Goal: Find specific page/section: Find specific page/section

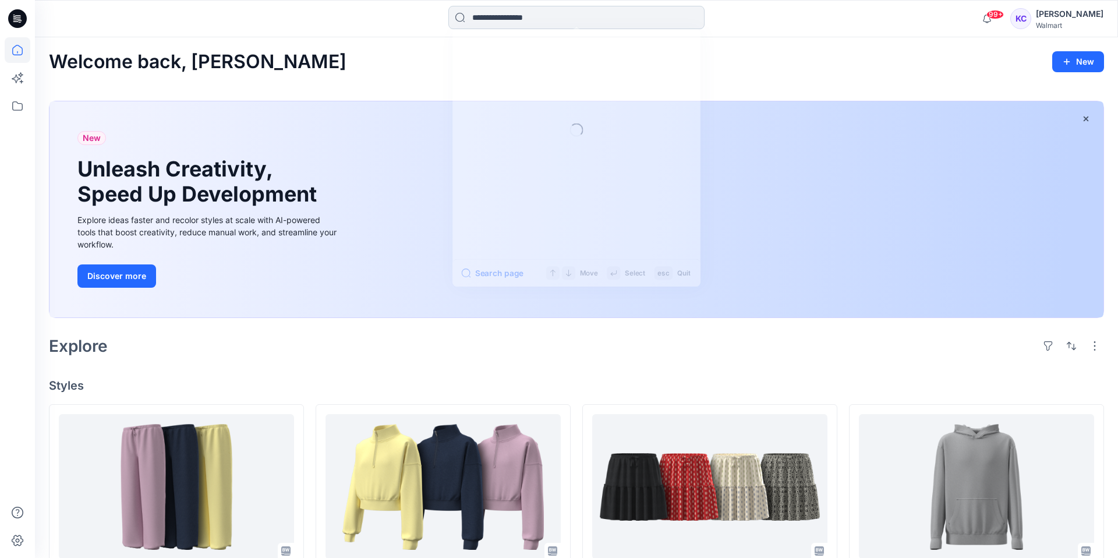
click at [590, 10] on input at bounding box center [576, 17] width 256 height 23
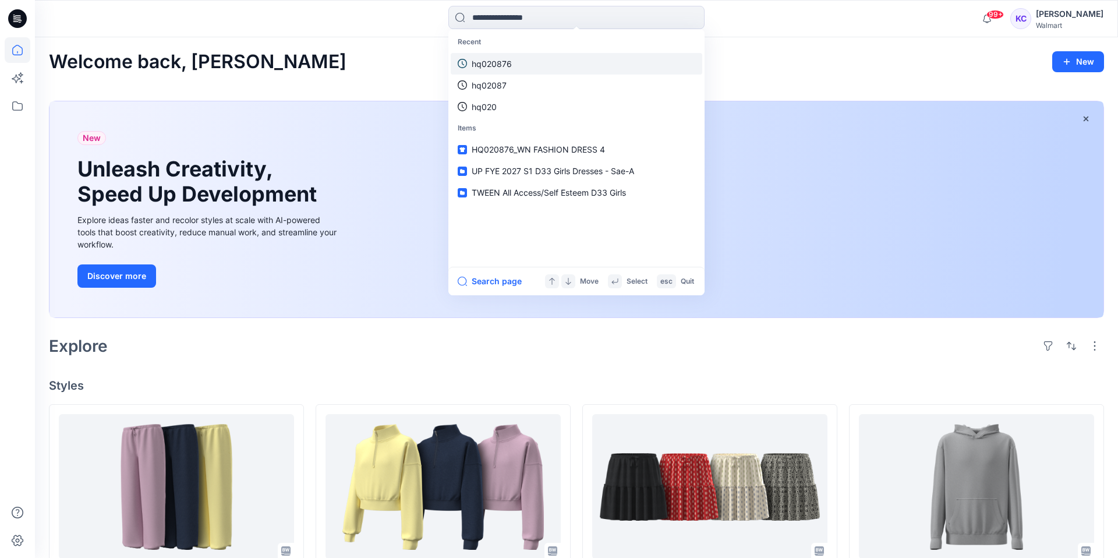
click at [503, 64] on p "hq020876" at bounding box center [492, 64] width 40 height 12
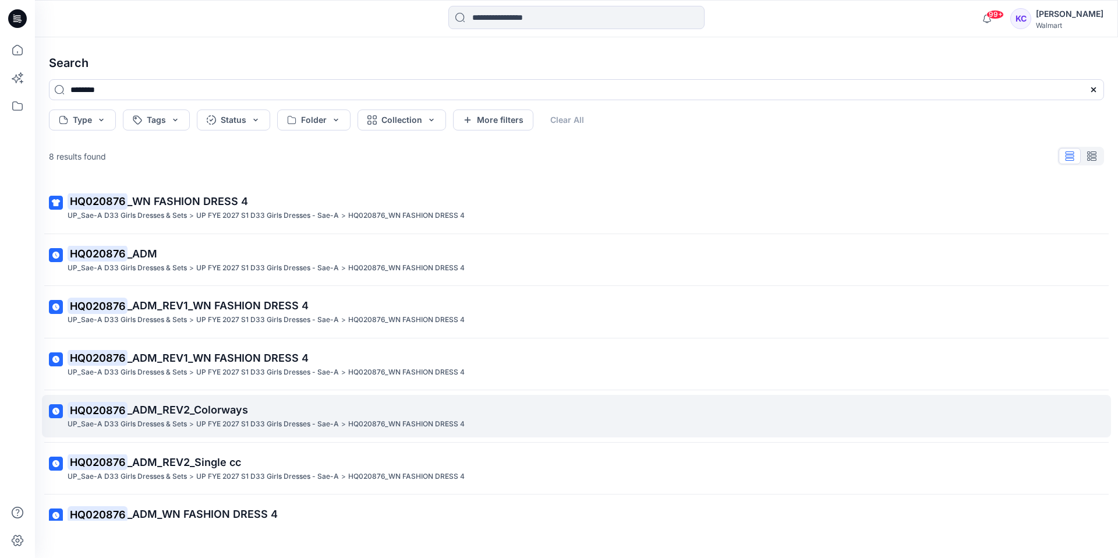
click at [155, 407] on span "_ADM_REV2_Colorways" at bounding box center [188, 410] width 121 height 12
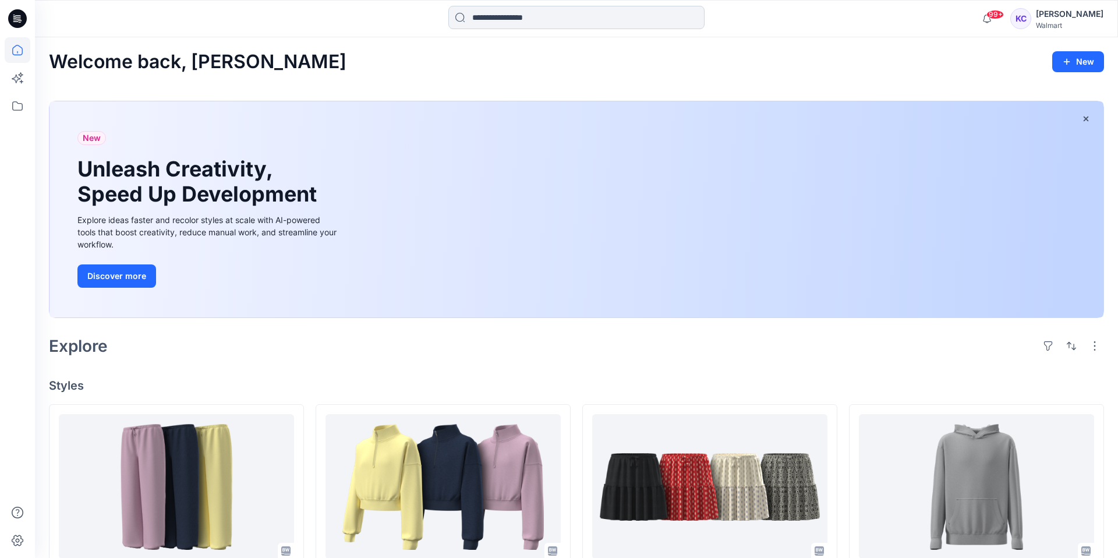
click at [588, 11] on input at bounding box center [576, 17] width 256 height 23
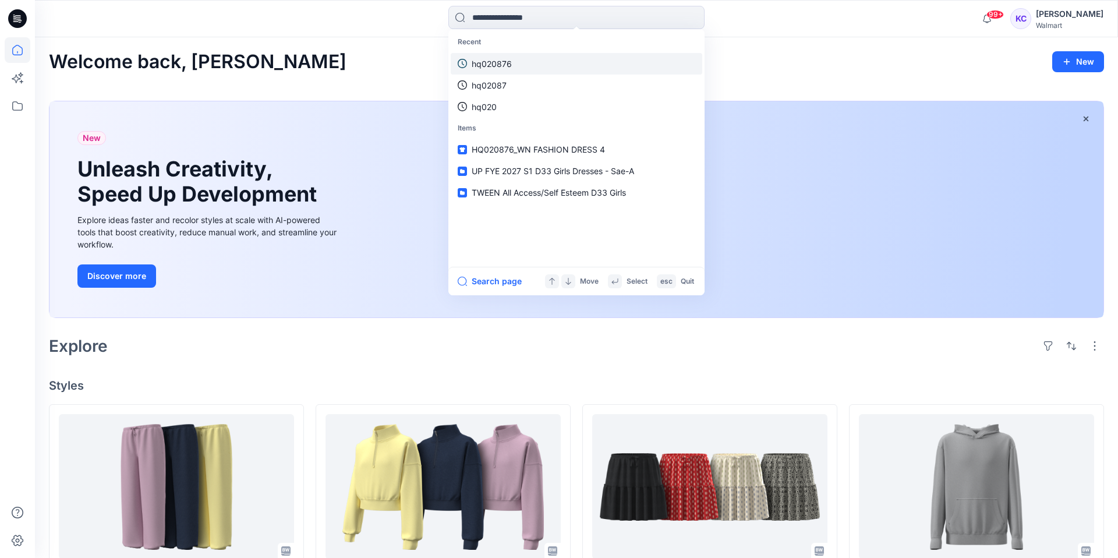
click at [507, 65] on p "hq020876" at bounding box center [492, 64] width 40 height 12
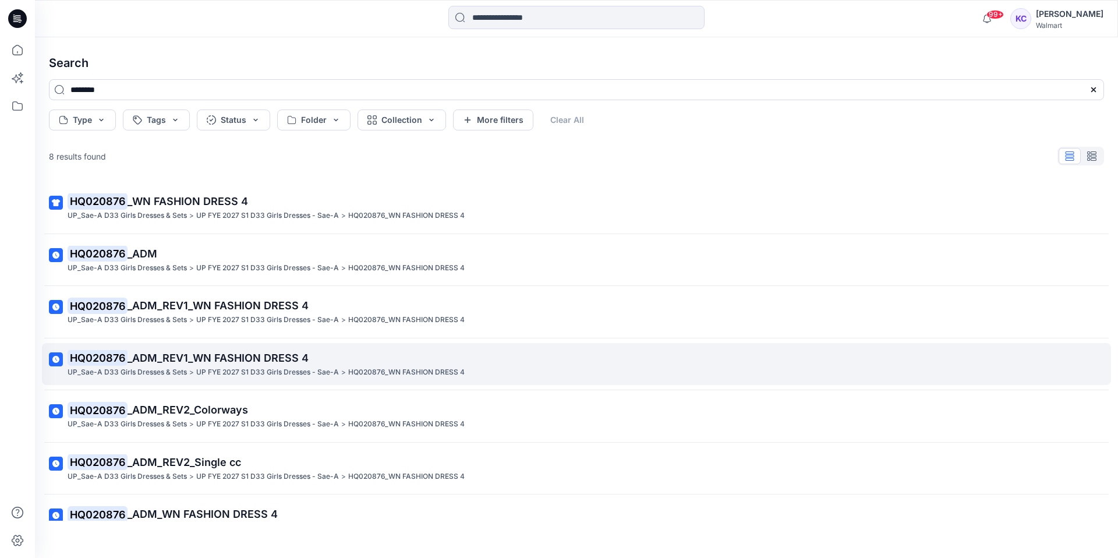
click at [239, 353] on span "_ADM_REV1_WN FASHION DRESS 4" at bounding box center [218, 358] width 181 height 12
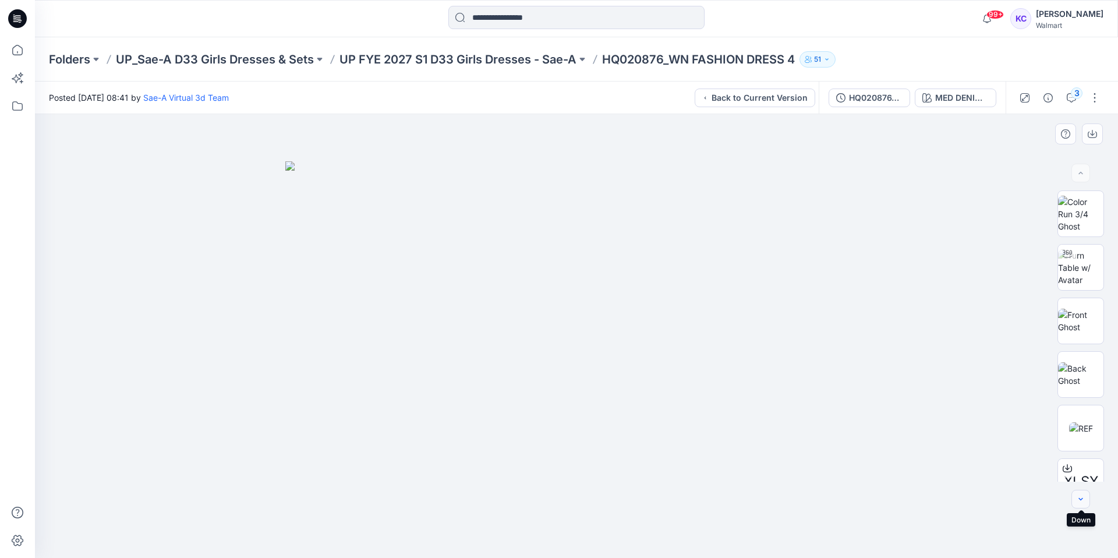
click at [1083, 500] on icon "button" at bounding box center [1080, 498] width 9 height 9
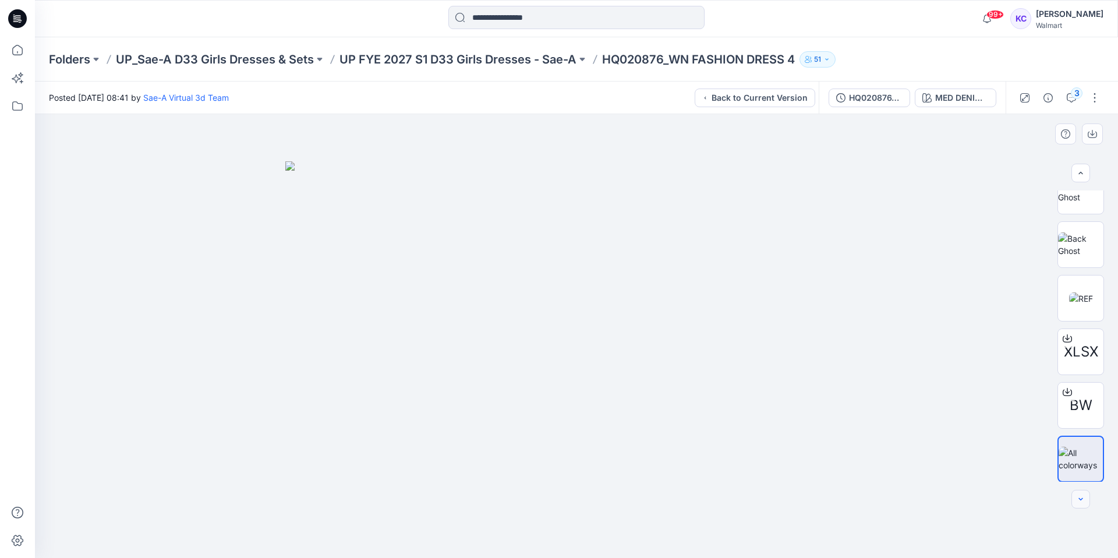
scroll to position [130, 0]
click at [1083, 500] on div at bounding box center [1081, 499] width 19 height 19
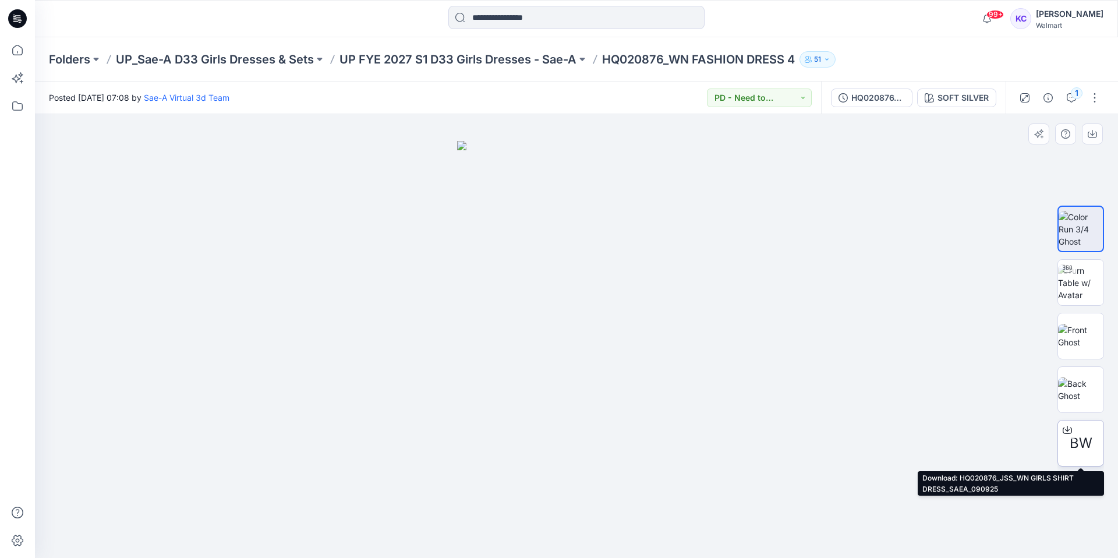
click at [1069, 427] on icon at bounding box center [1067, 429] width 9 height 9
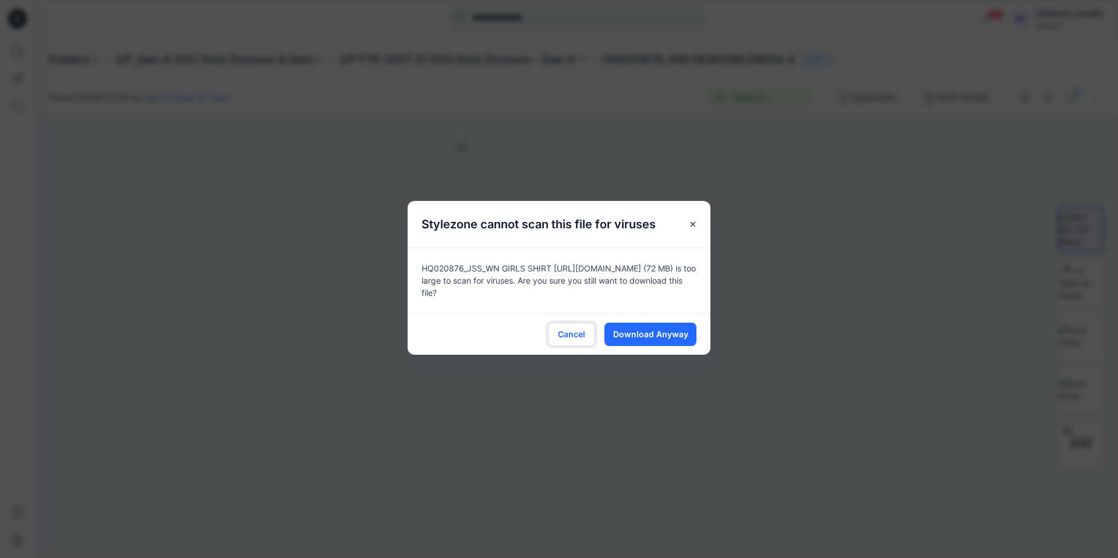
click at [575, 333] on span "Cancel" at bounding box center [571, 334] width 27 height 12
